Goal: Transaction & Acquisition: Purchase product/service

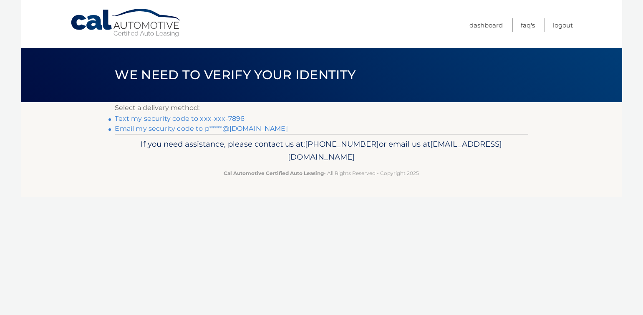
click at [184, 118] on link "Text my security code to xxx-xxx-7896" at bounding box center [180, 119] width 130 height 8
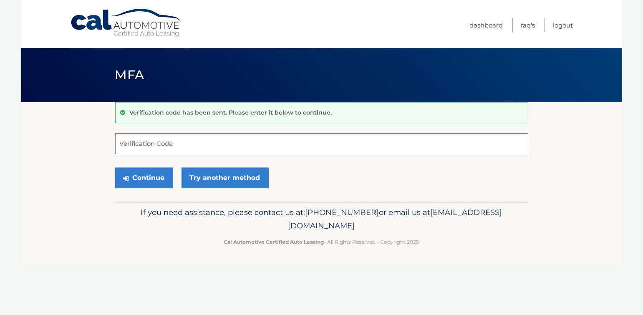
click at [232, 142] on input "Verification Code" at bounding box center [321, 144] width 413 height 21
type input "178369"
click at [141, 179] on button "Continue" at bounding box center [144, 178] width 58 height 21
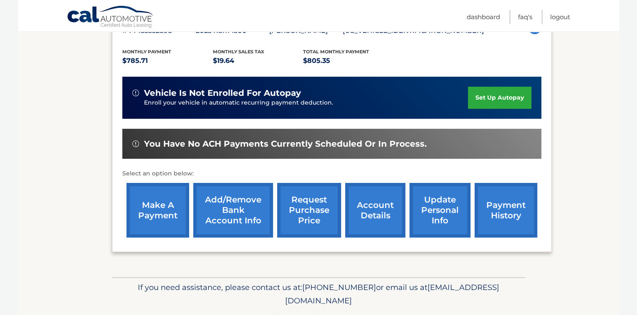
scroll to position [167, 0]
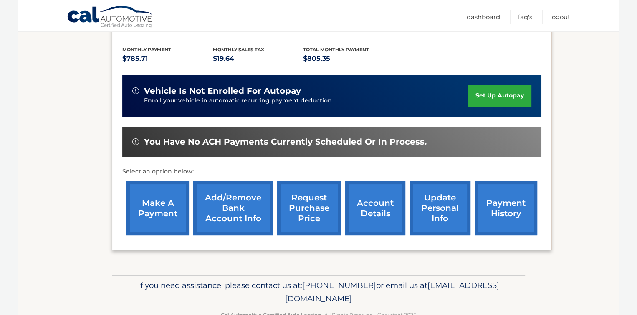
click at [154, 212] on link "make a payment" at bounding box center [157, 208] width 63 height 55
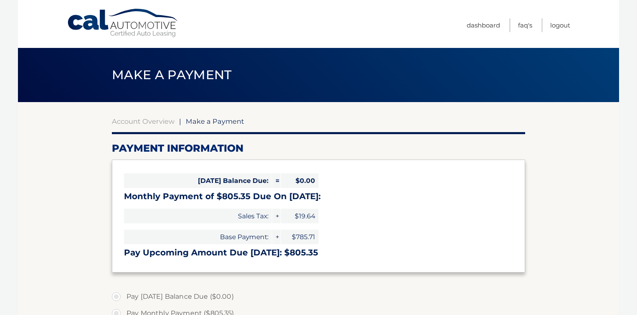
select select "ZjhhZmMwNTQtYWY0Ny00ZmM1LWFlMDEtY2Q4YjA0NzIyYThm"
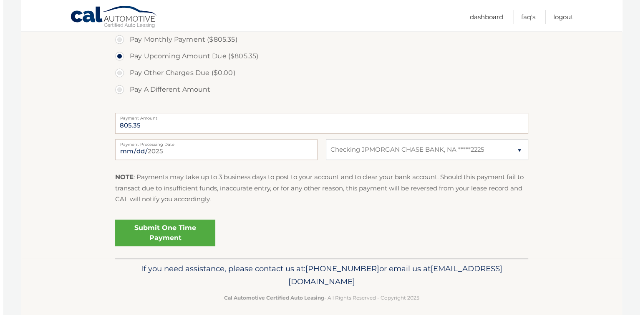
scroll to position [280, 0]
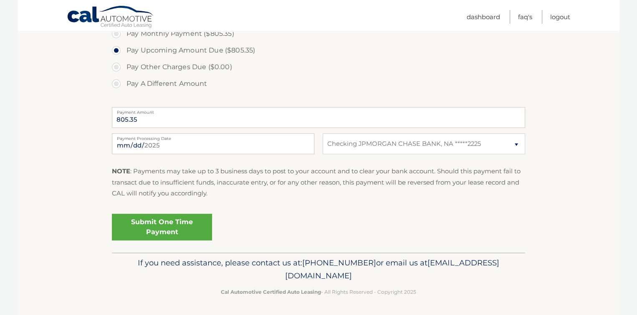
click at [160, 227] on link "Submit One Time Payment" at bounding box center [162, 227] width 100 height 27
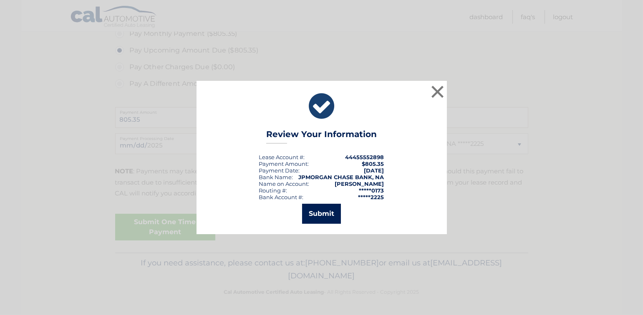
click at [323, 215] on button "Submit" at bounding box center [321, 214] width 39 height 20
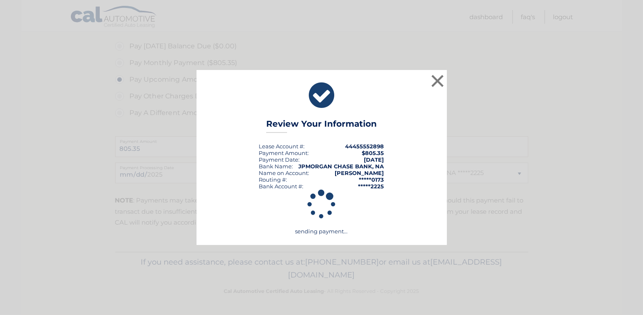
scroll to position [250, 0]
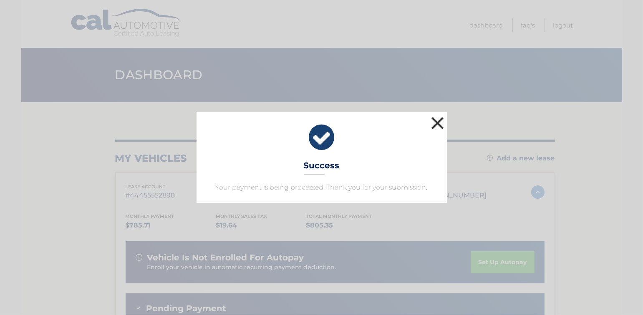
click at [436, 124] on button "×" at bounding box center [437, 123] width 17 height 17
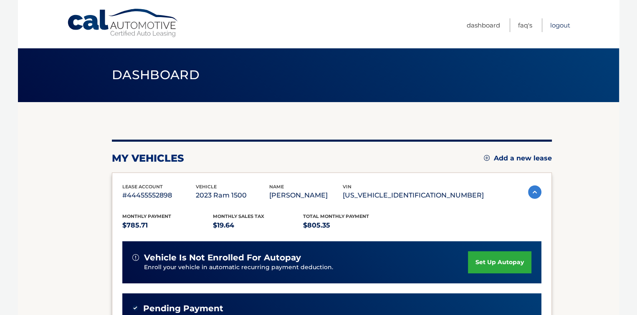
click at [556, 25] on link "Logout" at bounding box center [560, 25] width 20 height 14
